Goal: Check status: Check status

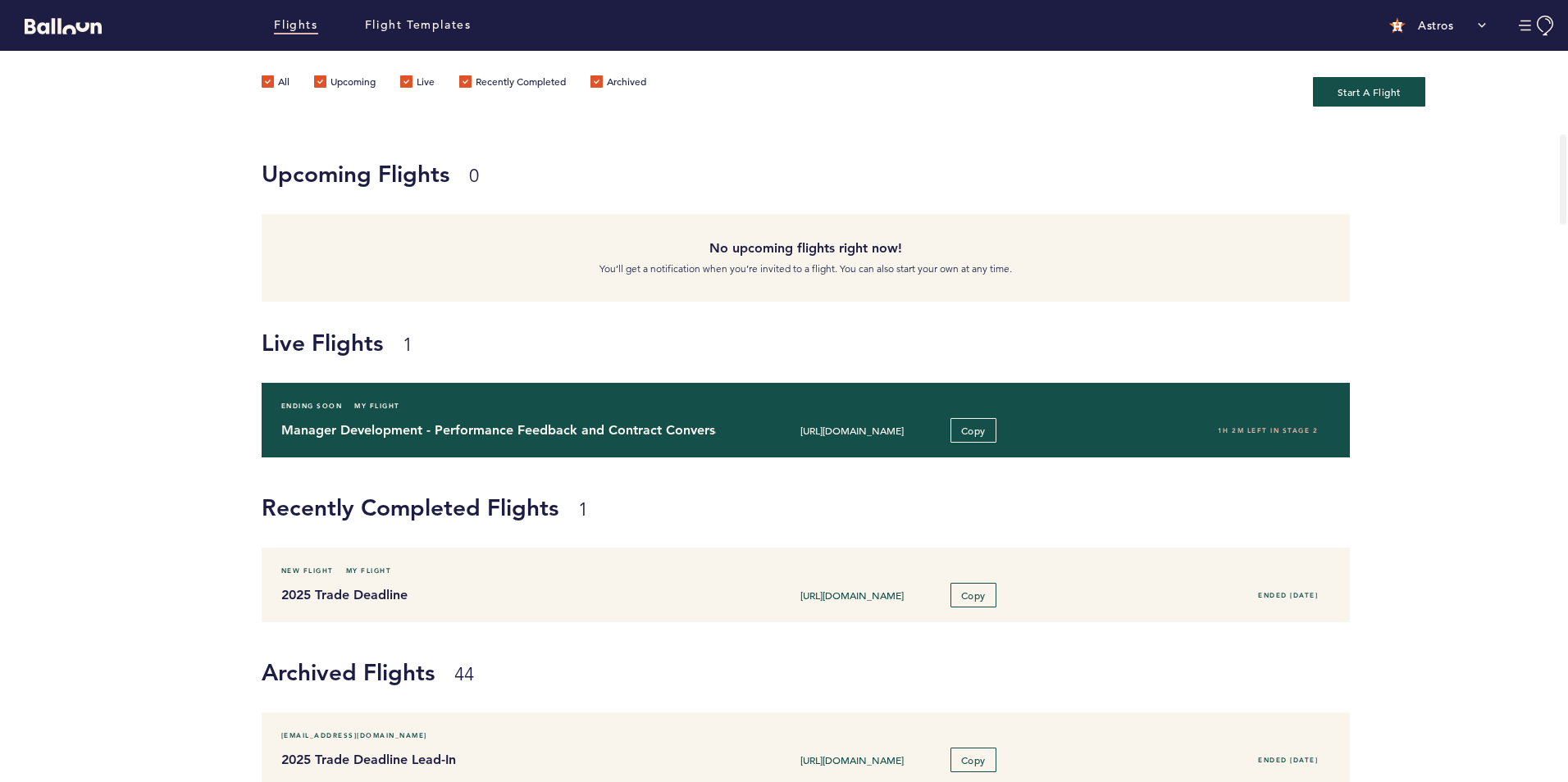
click at [402, 416] on div "Ending Soon My Flight Manager Development - Performance Feedback and Contract C…" at bounding box center [807, 420] width 1089 height 74
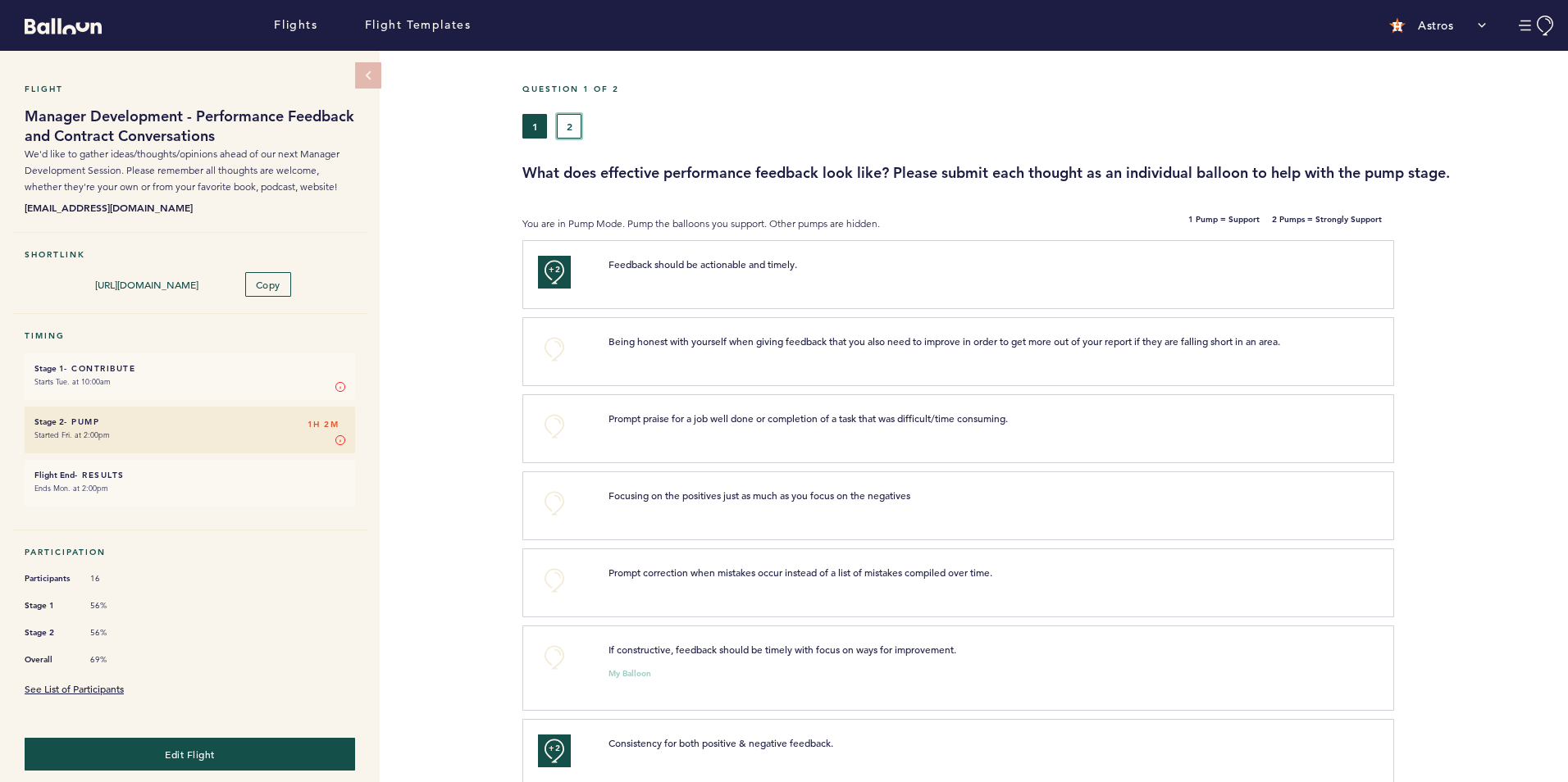
click at [571, 115] on button "2" at bounding box center [569, 125] width 24 height 24
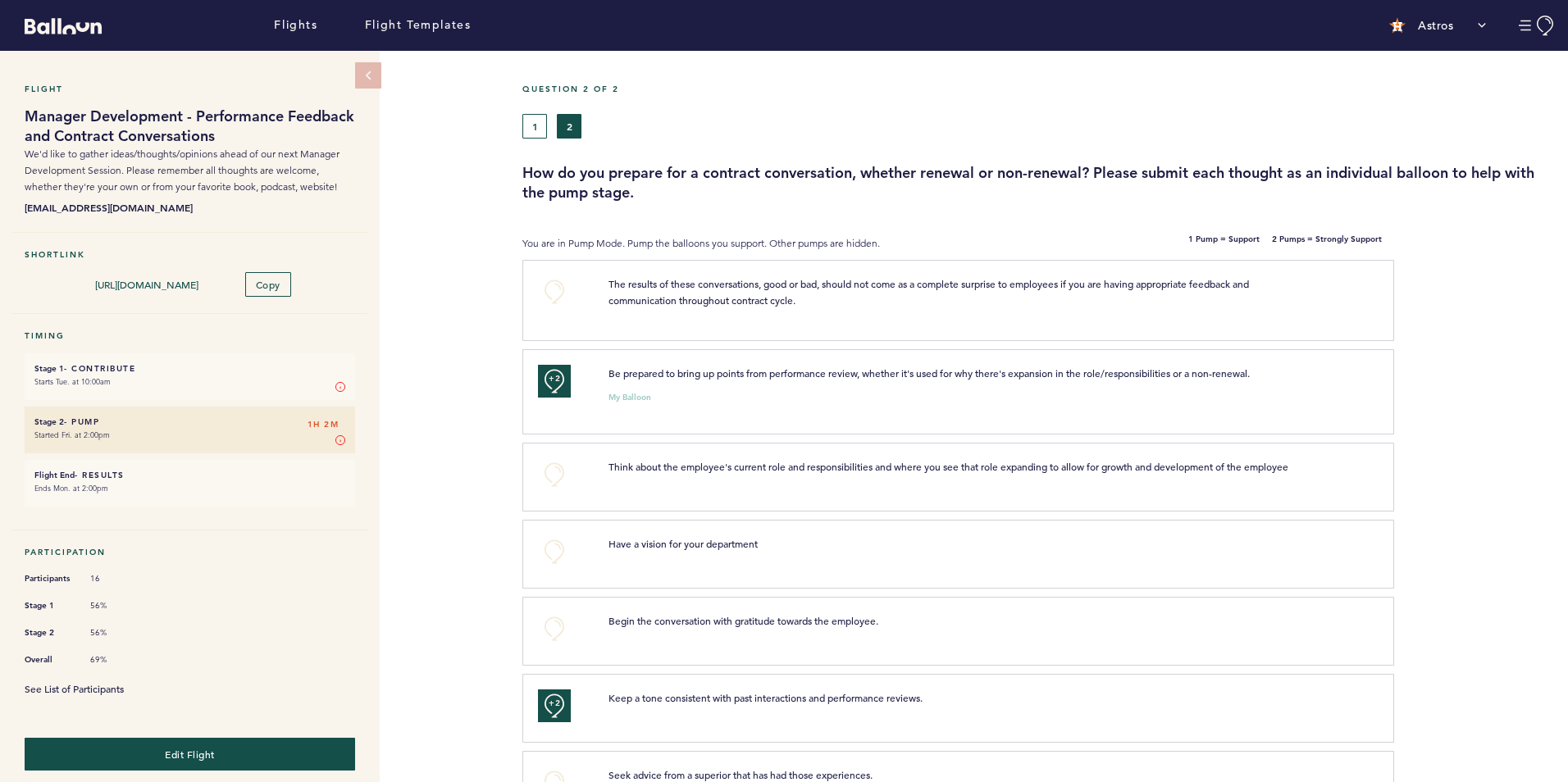
click at [77, 687] on link "See List of Participants" at bounding box center [74, 689] width 100 height 13
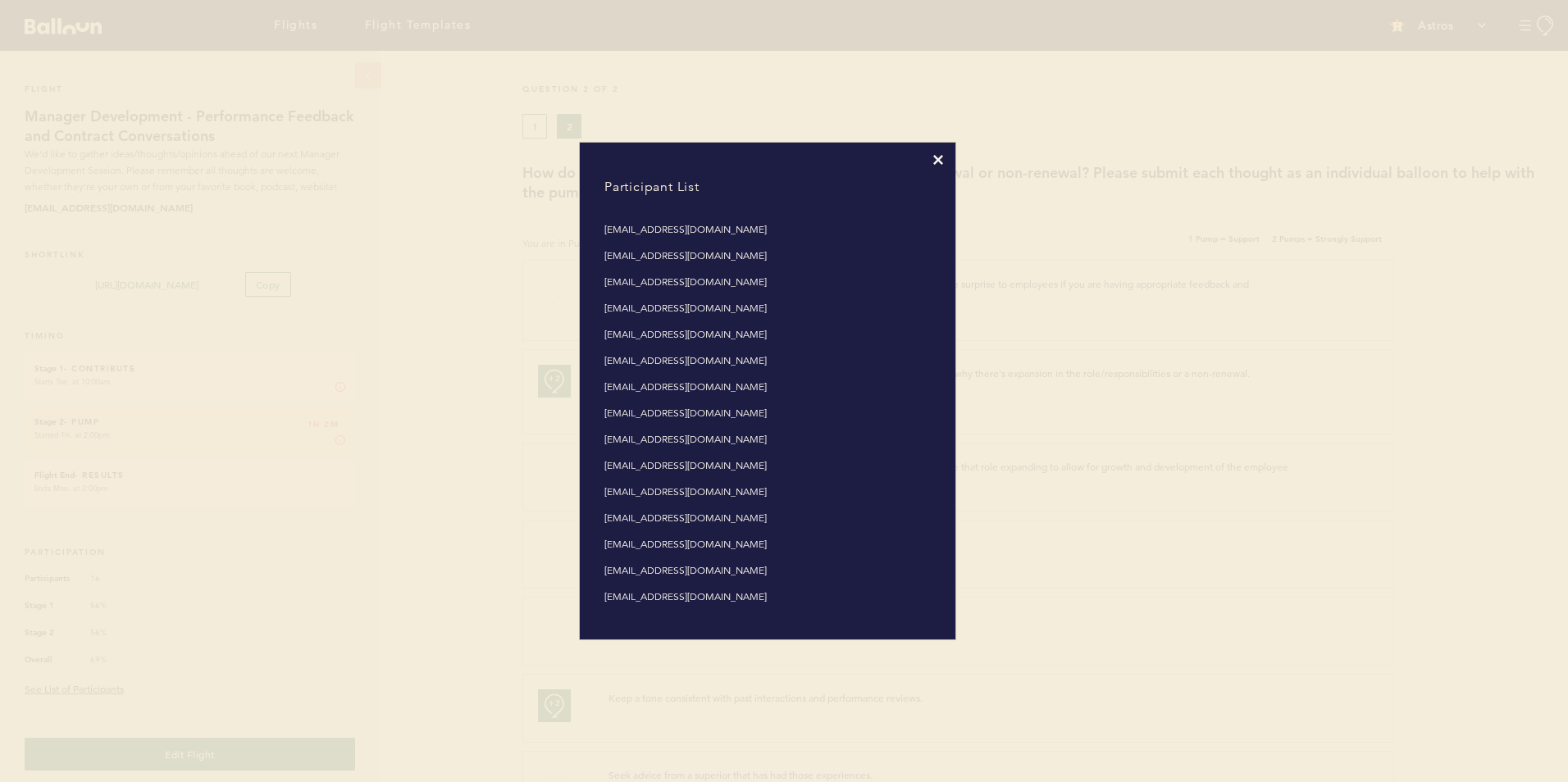
click at [936, 158] on icon at bounding box center [939, 160] width 10 height 10
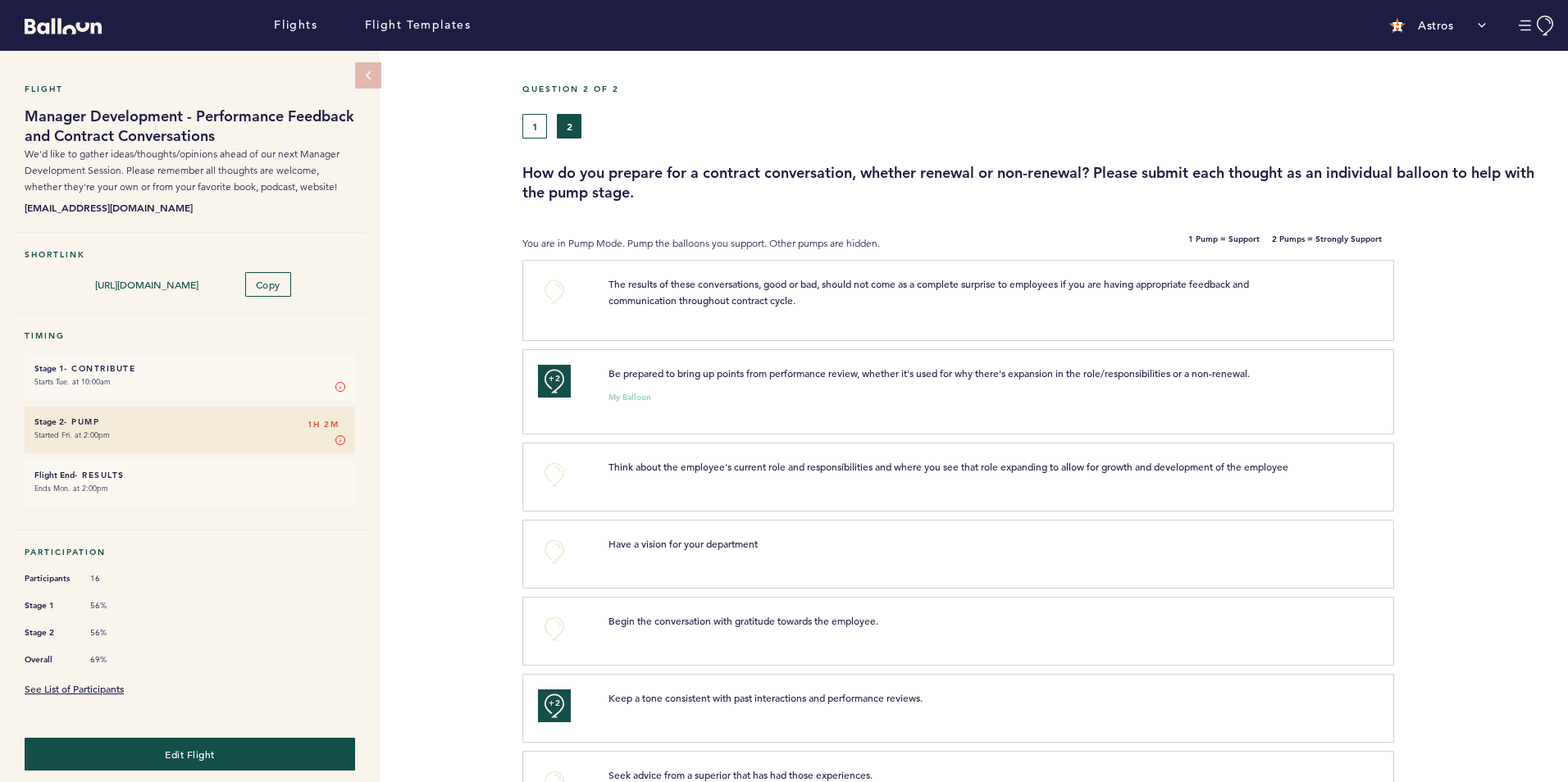
click at [453, 115] on div "Flight Manager Development - Performance Feedback and Contract Conversations We…" at bounding box center [784, 417] width 1568 height 731
